Goal: Task Accomplishment & Management: Manage account settings

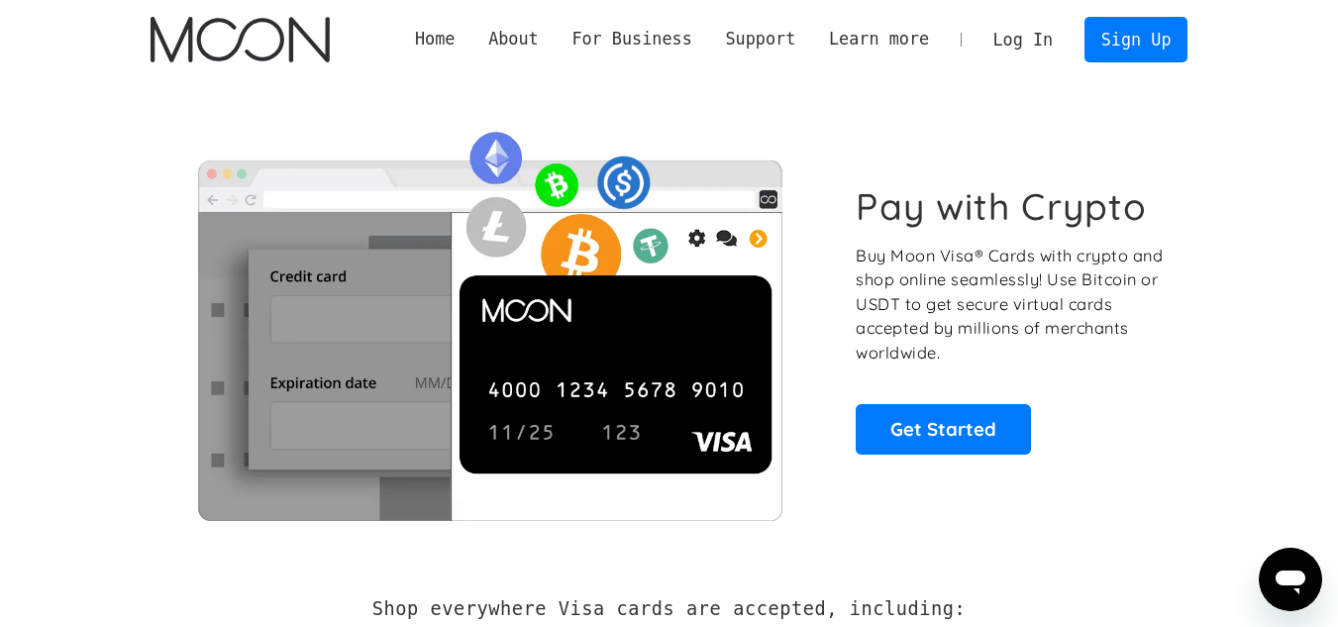
click at [1024, 45] on link "Log In" at bounding box center [1023, 40] width 93 height 44
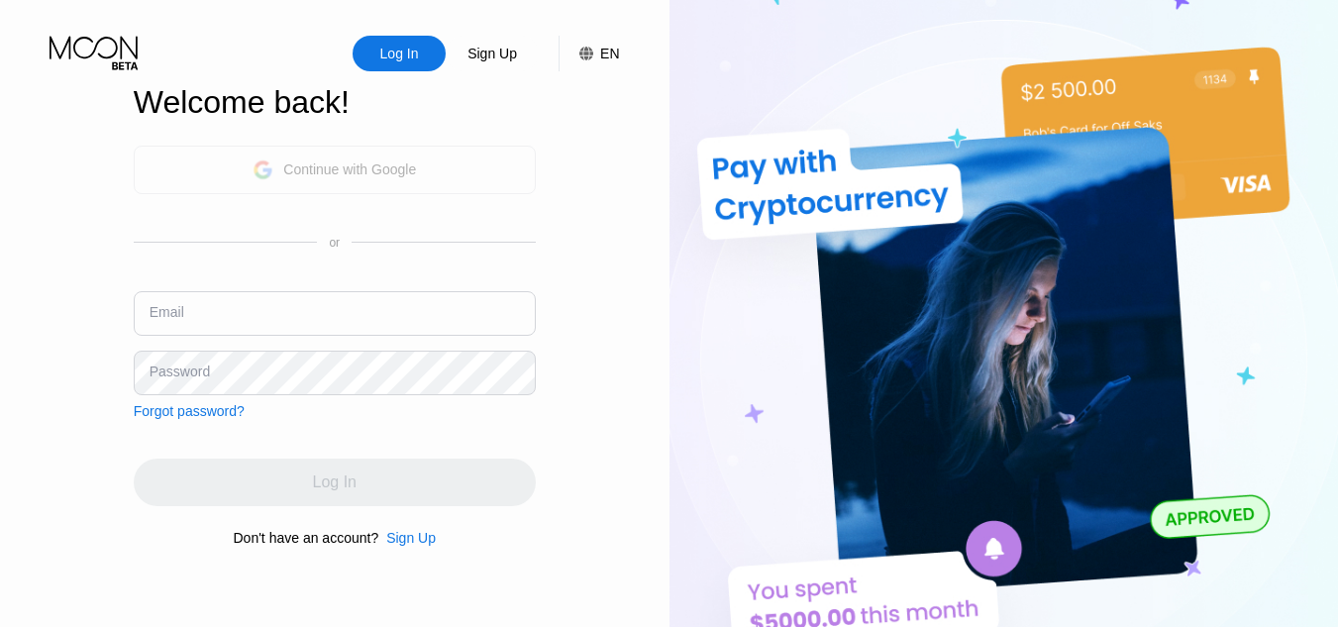
click at [296, 174] on div "Continue with Google" at bounding box center [349, 169] width 133 height 16
